Goal: Complete application form

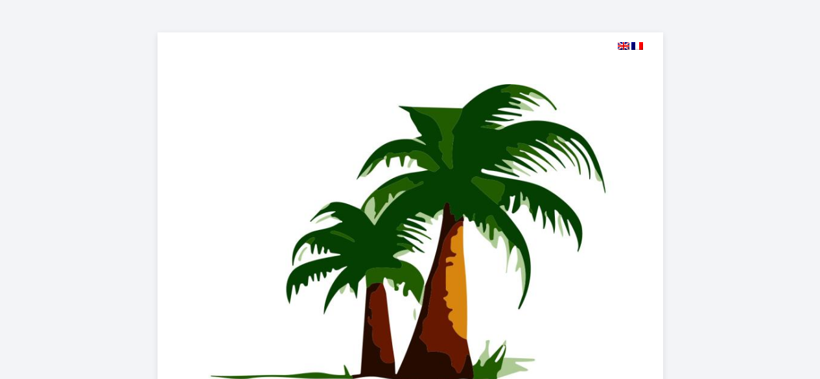
select select
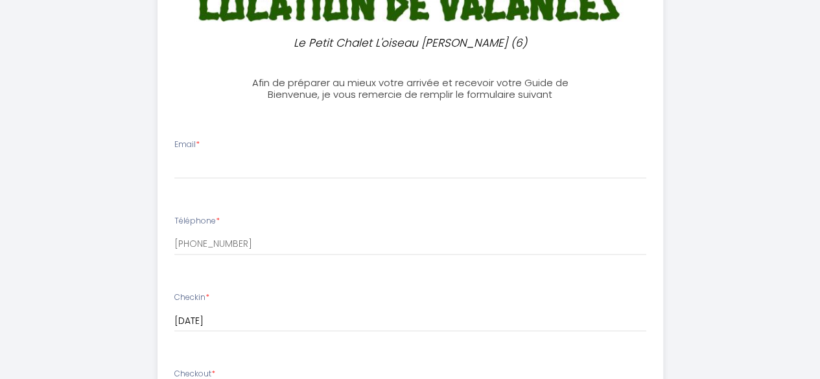
scroll to position [529, 0]
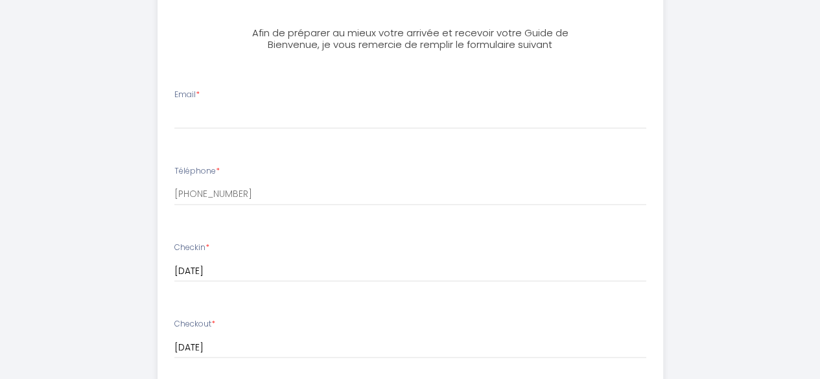
drag, startPoint x: 823, startPoint y: 29, endPoint x: 829, endPoint y: 173, distance: 144.0
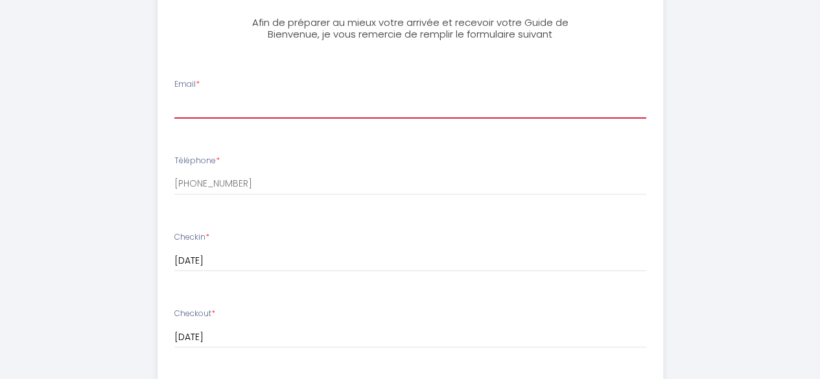
click at [583, 102] on input "Email *" at bounding box center [410, 106] width 472 height 23
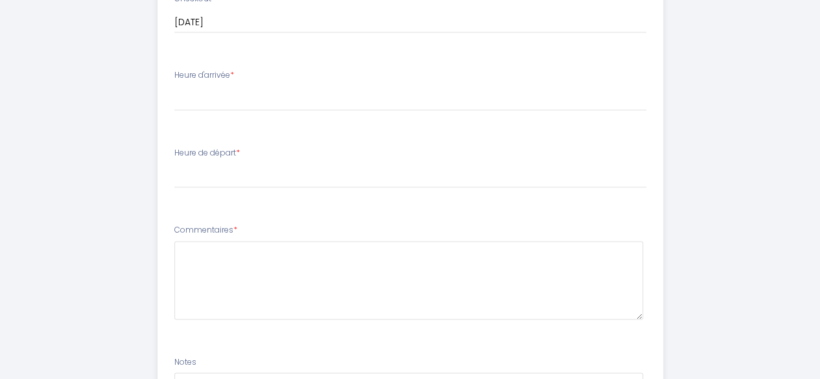
scroll to position [899, 0]
type input "[PERSON_NAME][EMAIL_ADDRESS][DOMAIN_NAME]"
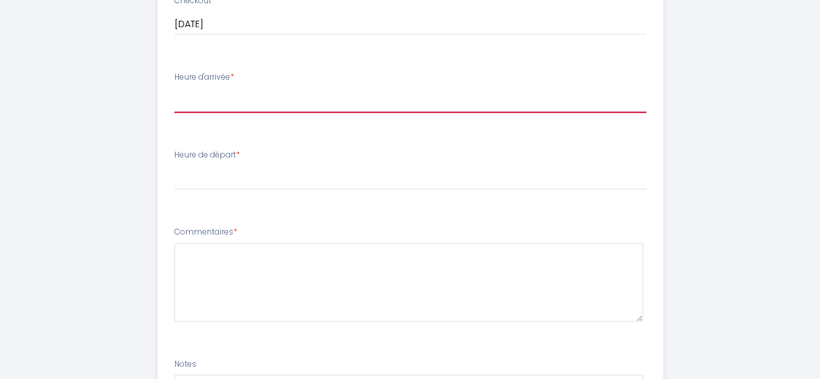
click at [471, 104] on select "14:00 14:30 15:00 15:30 16:00 16:30 17:00 17:30 18:00 18:30 19:00 19:30 20:00 2…" at bounding box center [410, 100] width 472 height 25
select select "14:00"
click at [174, 88] on select "14:00 14:30 15:00 15:30 16:00 16:30 17:00 17:30 18:00 18:30 19:00 19:30 20:00 2…" at bounding box center [410, 100] width 472 height 25
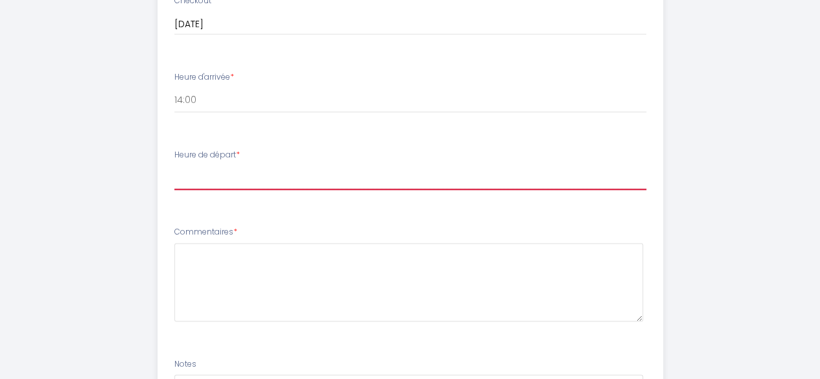
click at [320, 178] on select "00:00 00:30 01:00 01:30 02:00 02:30 03:00 03:30 04:00 04:30 05:00 05:30 06:00 0…" at bounding box center [410, 177] width 472 height 25
select select "10:00"
click at [174, 165] on select "00:00 00:30 01:00 01:30 02:00 02:30 03:00 03:30 04:00 04:30 05:00 05:30 06:00 0…" at bounding box center [410, 177] width 472 height 25
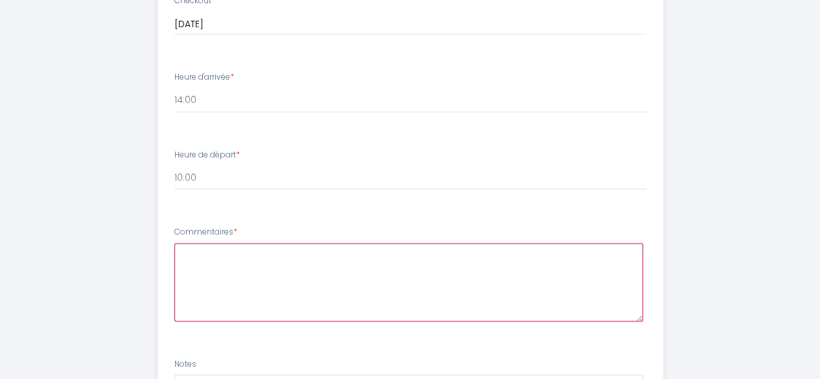
click at [507, 268] on textarea at bounding box center [408, 282] width 469 height 78
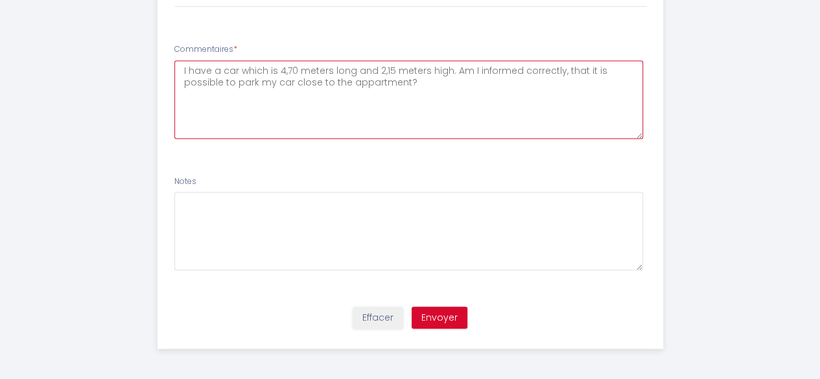
scroll to position [1072, 0]
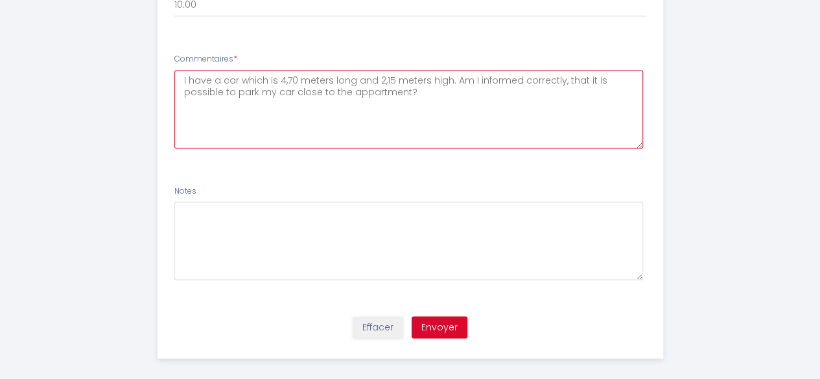
drag, startPoint x: 428, startPoint y: 107, endPoint x: 172, endPoint y: 69, distance: 258.8
click at [172, 69] on li "Commentaires * I have a car which is 4,70 meters long and 2,15 meters high. Am …" at bounding box center [410, 107] width 504 height 124
type textarea "I have a car which is 4,70 meters long and 2,15 meters high. Am I informed corr…"
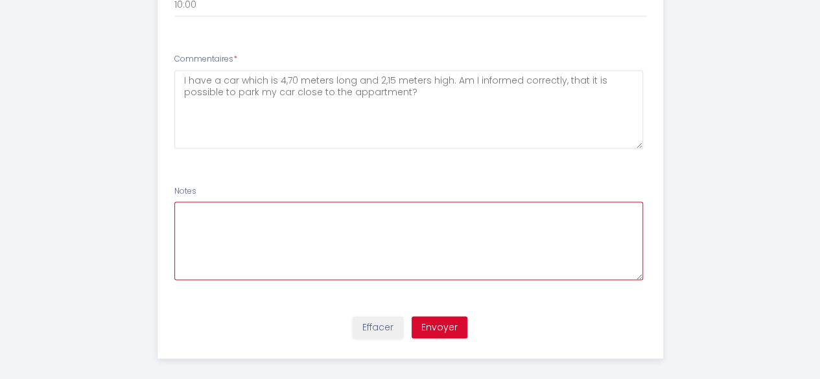
click at [248, 244] on textarea at bounding box center [408, 241] width 469 height 78
paste textarea "I have a car which is 4,70 meters long and 2,15 meters high. Am I informed corr…"
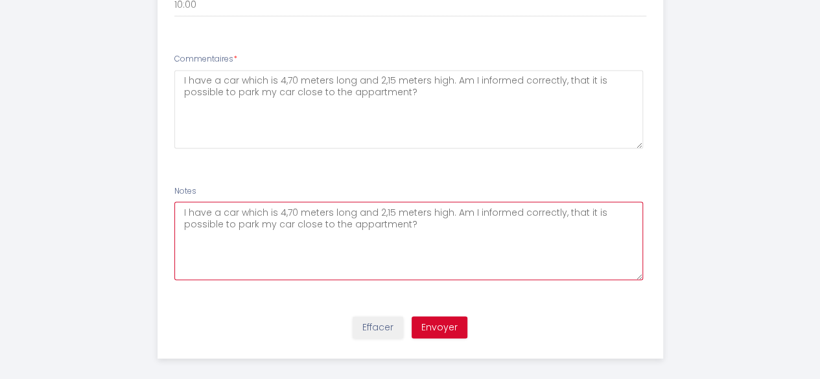
type textarea "I have a car which is 4,70 meters long and 2,15 meters high. Am I informed corr…"
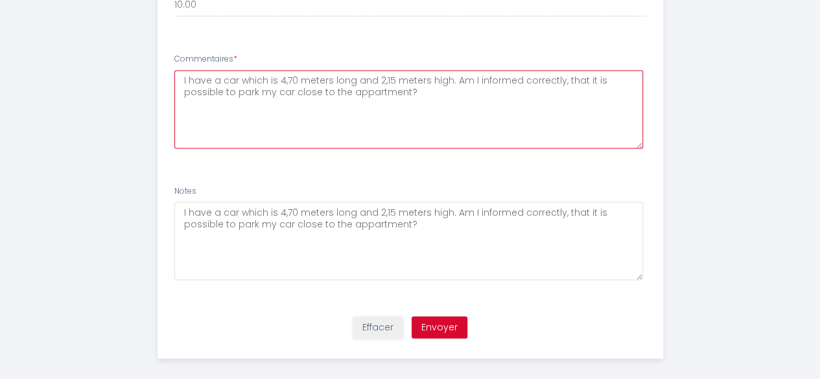
drag, startPoint x: 359, startPoint y: 90, endPoint x: 180, endPoint y: 76, distance: 179.4
click at [180, 76] on textarea "I have a car which is 4,70 meters long and 2,15 meters high. Am I informed corr…" at bounding box center [408, 109] width 469 height 78
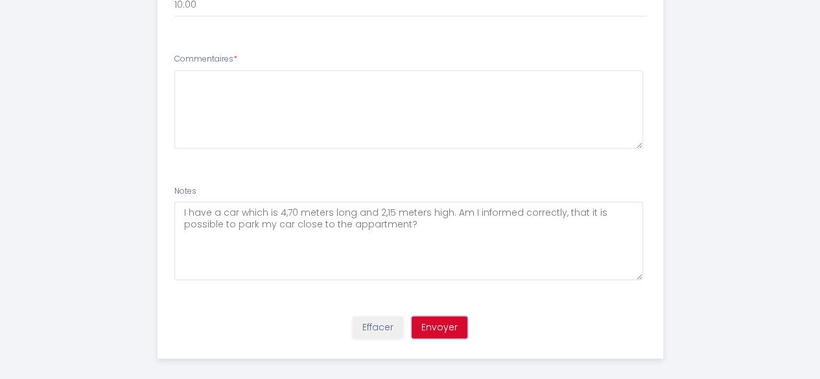
click at [445, 330] on button "Envoyer" at bounding box center [440, 327] width 56 height 22
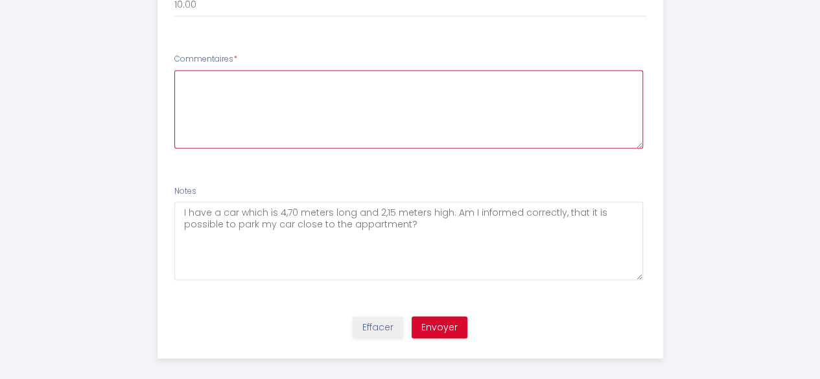
click at [375, 110] on textarea at bounding box center [408, 109] width 469 height 78
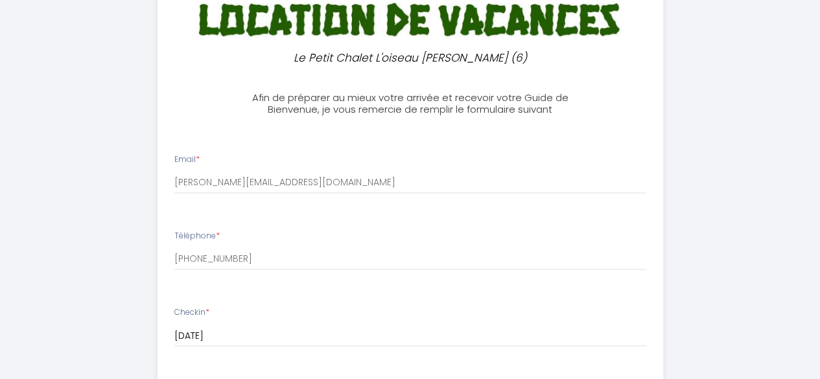
scroll to position [514, 0]
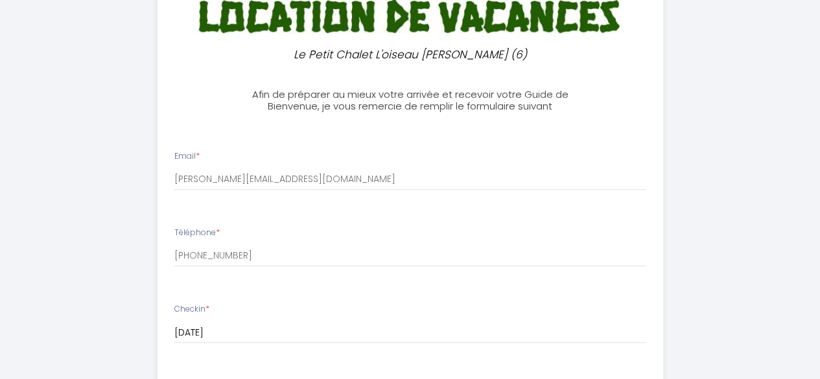
type textarea "No commentaires"
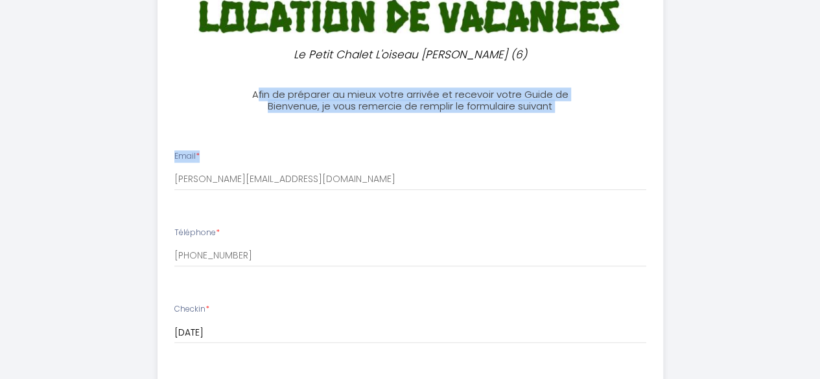
drag, startPoint x: 572, startPoint y: 116, endPoint x: 255, endPoint y: 93, distance: 317.1
click at [255, 93] on div "Le Petit Chalet L'oiseau [PERSON_NAME] (6) Afin de préparer au mieux votre arri…" at bounding box center [410, 217] width 506 height 1398
click at [290, 103] on h3 "Afin de préparer au mieux votre arrivée et recevoir votre Guide de Bienvenue, j…" at bounding box center [410, 100] width 331 height 23
drag, startPoint x: 254, startPoint y: 93, endPoint x: 553, endPoint y: 108, distance: 299.8
click at [553, 108] on h3 "Afin de préparer au mieux votre arrivée et recevoir votre Guide de Bienvenue, j…" at bounding box center [410, 100] width 331 height 23
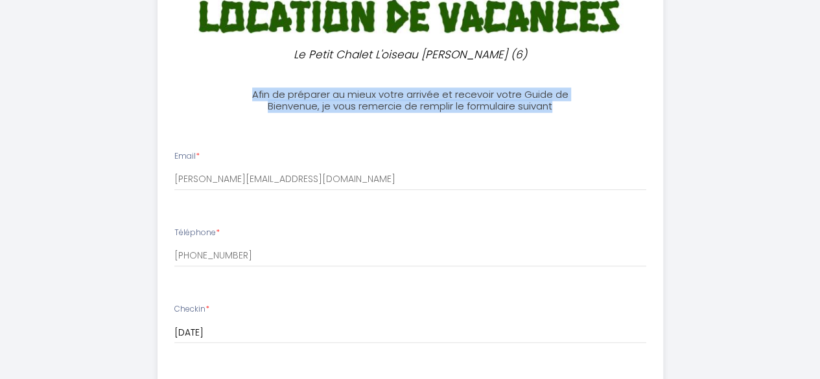
copy h3 "Afin de préparer au mieux votre arrivée et recevoir votre Guide de Bienvenue, j…"
click at [553, 108] on h3 "Afin de préparer au mieux votre arrivée et recevoir votre Guide de Bienvenue, j…" at bounding box center [410, 100] width 331 height 23
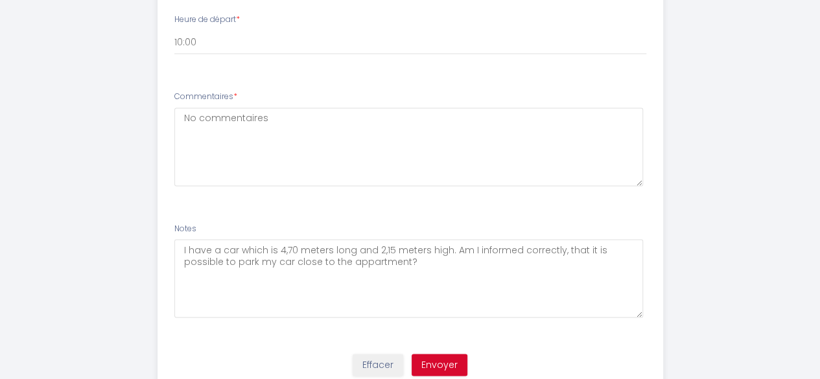
scroll to position [1082, 0]
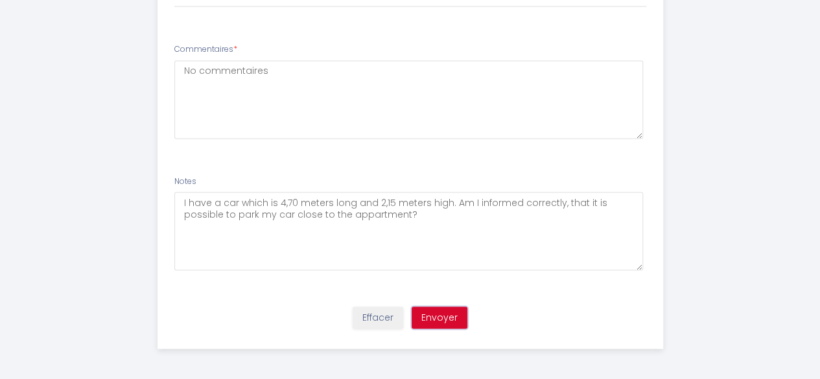
click at [447, 314] on button "Envoyer" at bounding box center [440, 318] width 56 height 22
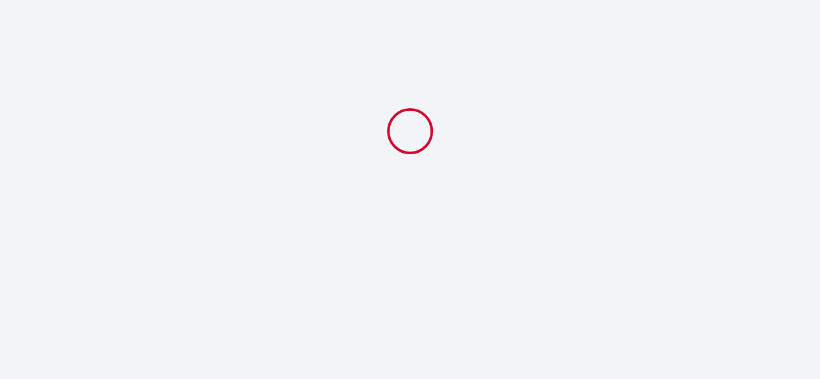
scroll to position [0, 0]
select select "10:00"
